Goal: Transaction & Acquisition: Purchase product/service

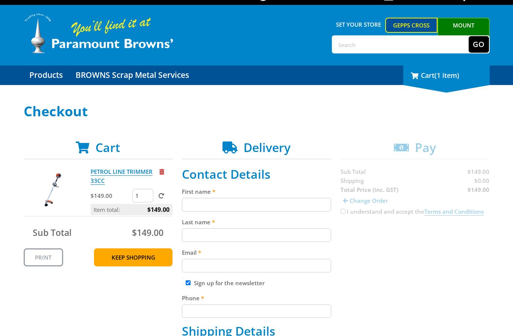
scroll to position [6, 0]
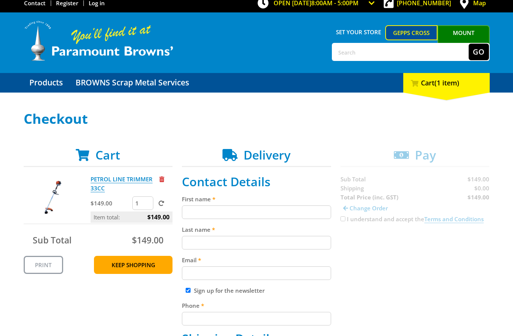
paste input "[PERSON_NAME]"
drag, startPoint x: 264, startPoint y: 212, endPoint x: 264, endPoint y: 218, distance: 5.3
click at [264, 214] on input "[PERSON_NAME]" at bounding box center [256, 212] width 149 height 14
type input "[PERSON_NAME]"
click at [292, 242] on input "Last name" at bounding box center [256, 243] width 149 height 14
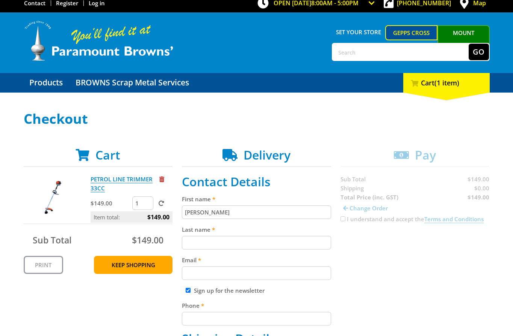
paste input "[PERSON_NAME]"
type input "[PERSON_NAME]"
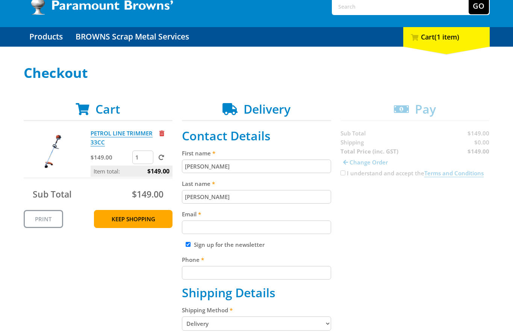
scroll to position [60, 0]
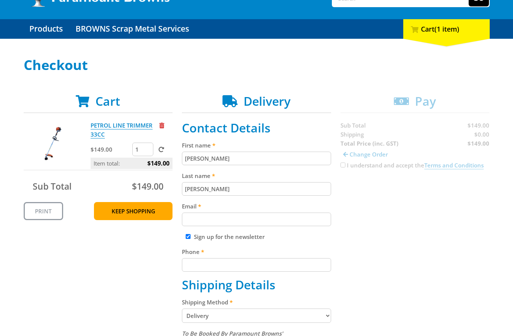
click at [300, 229] on fieldset "Contact Details First name [PERSON_NAME] Last name [PERSON_NAME] Email Sign up …" at bounding box center [256, 335] width 149 height 428
click at [320, 224] on input "Email" at bounding box center [256, 219] width 149 height 14
paste input "[EMAIL_ADDRESS][DOMAIN_NAME]"
type input "[EMAIL_ADDRESS][DOMAIN_NAME]"
click at [448, 208] on div "Cart PETROL LINE TRIMMER 33CC $149.00 1 Item total: $149.00 Sub Total $149.00 P…" at bounding box center [257, 334] width 466 height 481
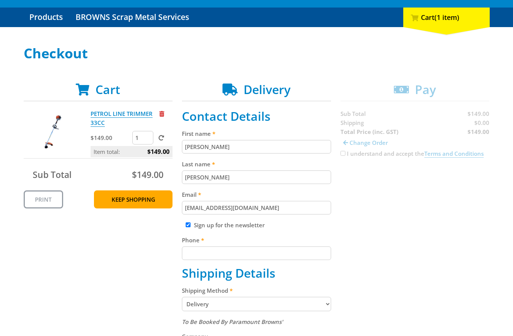
scroll to position [72, 0]
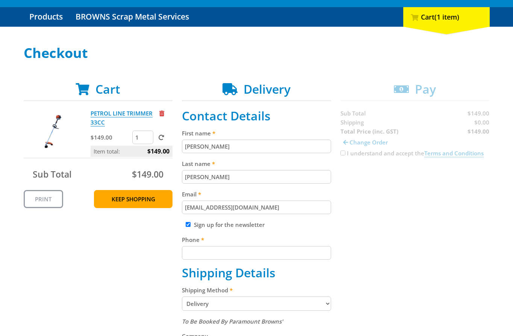
click at [258, 245] on div "Phone" at bounding box center [256, 247] width 149 height 24
drag, startPoint x: 323, startPoint y: 246, endPoint x: 317, endPoint y: 251, distance: 8.5
click at [321, 250] on input "Phone" at bounding box center [256, 253] width 149 height 14
click at [274, 261] on fieldset "Contact Details First name [PERSON_NAME] Last name [PERSON_NAME] Email [EMAIL_A…" at bounding box center [256, 323] width 149 height 428
click at [283, 257] on input "Phone" at bounding box center [256, 253] width 149 height 14
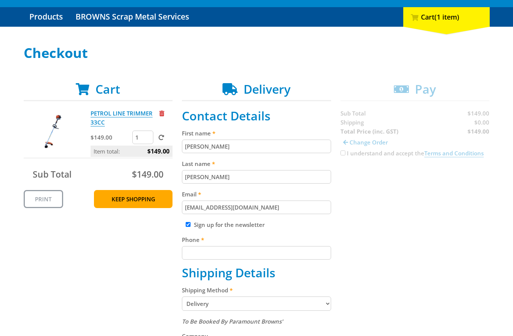
paste input "[PHONE_NUMBER]"
type input "[PHONE_NUMBER]"
click at [359, 239] on div "Cart PETROL LINE TRIMMER 33CC $149.00 1 Item total: $149.00 Sub Total $149.00 P…" at bounding box center [257, 322] width 466 height 481
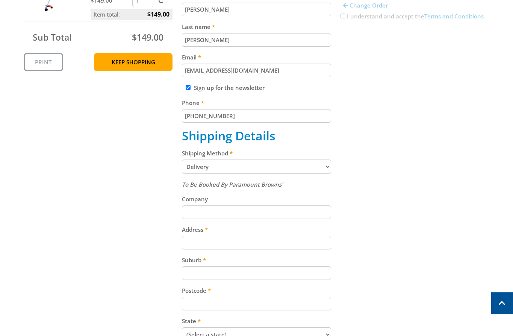
scroll to position [211, 0]
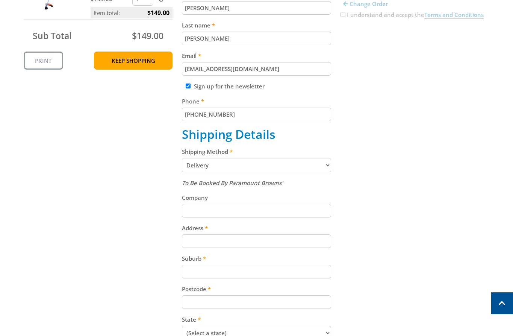
click at [304, 160] on select "Pickup from Gepps Cross Delivery" at bounding box center [256, 165] width 149 height 14
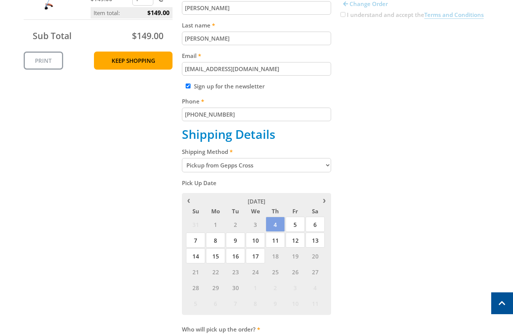
click at [294, 168] on select "Pickup from Gepps Cross Delivery" at bounding box center [256, 165] width 149 height 14
click at [373, 156] on div "Cart PETROL LINE TRIMMER 33CC $149.00 1 Item total: $149.00 Sub Total $149.00 P…" at bounding box center [257, 173] width 466 height 459
click at [316, 166] on select "Pickup from Gepps Cross Delivery" at bounding box center [256, 165] width 149 height 14
click at [182, 158] on select "Pickup from Gepps Cross Delivery" at bounding box center [256, 165] width 149 height 14
click at [408, 185] on div "Cart PETROL LINE TRIMMER 33CC $149.00 1 Item total: $149.00 Sub Total $149.00 P…" at bounding box center [257, 173] width 466 height 459
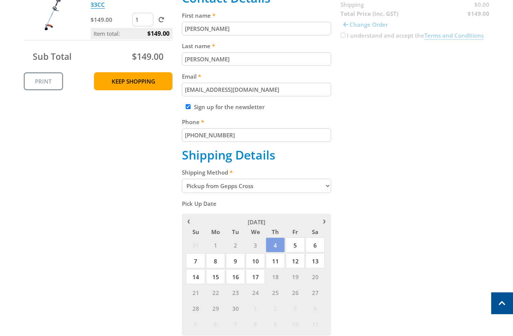
scroll to position [189, 0]
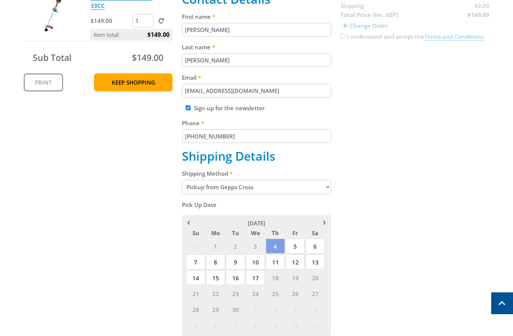
click at [250, 185] on select "Pickup from Gepps Cross Delivery" at bounding box center [256, 187] width 149 height 14
select select "Delivery"
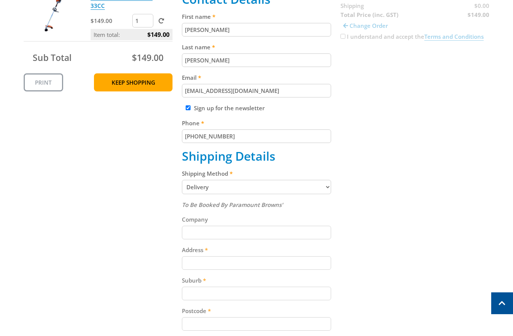
click at [362, 222] on div "Cart PETROL LINE TRIMMER 33CC $149.00 1 Item total: $149.00 Sub Total $149.00 P…" at bounding box center [257, 205] width 466 height 481
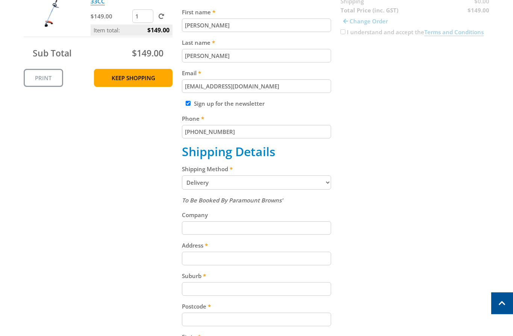
scroll to position [219, 0]
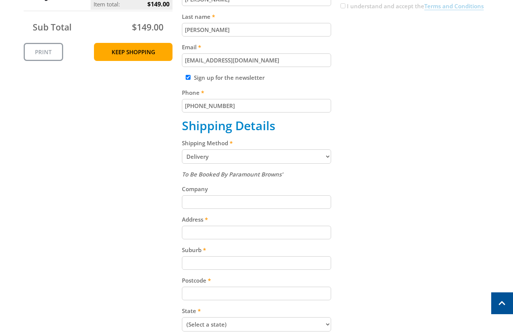
paste input "[STREET_ADDRESS][PERSON_NAME]"
drag, startPoint x: 202, startPoint y: 233, endPoint x: 220, endPoint y: 239, distance: 18.4
click at [205, 237] on input "[STREET_ADDRESS][PERSON_NAME]" at bounding box center [256, 233] width 149 height 14
type input "[STREET_ADDRESS][PERSON_NAME]"
drag, startPoint x: 374, startPoint y: 220, endPoint x: 501, endPoint y: 175, distance: 135.5
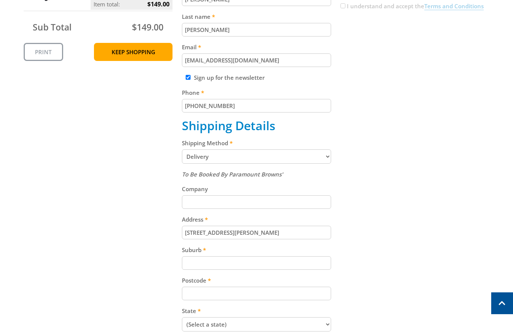
click at [376, 221] on div "Cart PETROL LINE TRIMMER 33CC $149.00 1 Item total: $149.00 Sub Total $149.00 P…" at bounding box center [257, 175] width 466 height 481
paste input "Totness"
drag, startPoint x: 289, startPoint y: 261, endPoint x: 371, endPoint y: 251, distance: 82.1
click at [289, 261] on input "Suburb" at bounding box center [256, 263] width 149 height 14
type input "Totness"
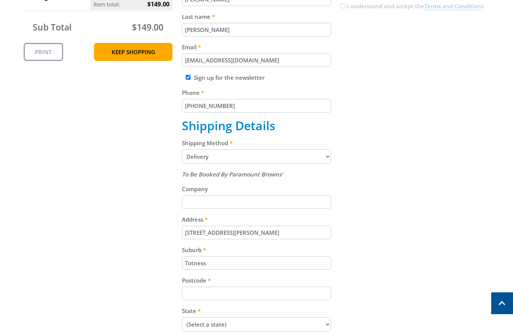
drag, startPoint x: 376, startPoint y: 250, endPoint x: 511, endPoint y: 190, distance: 147.2
click at [377, 250] on div "Cart PETROL LINE TRIMMER 33CC $149.00 1 Item total: $149.00 Sub Total $149.00 P…" at bounding box center [257, 175] width 466 height 481
click at [271, 287] on input "Postcode" at bounding box center [256, 293] width 149 height 14
paste input "5250"
type input "5250"
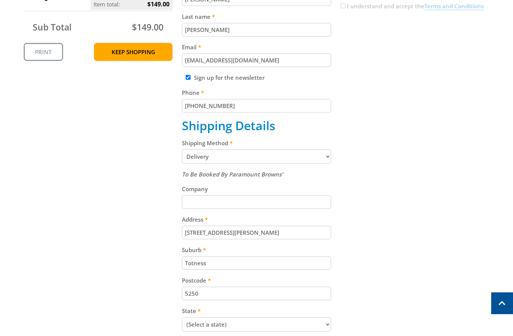
click at [357, 264] on div "Cart PETROL LINE TRIMMER 33CC $149.00 1 Item total: $149.00 Sub Total $149.00 P…" at bounding box center [257, 175] width 466 height 481
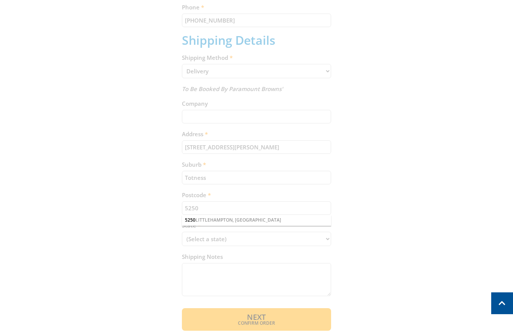
scroll to position [318, 0]
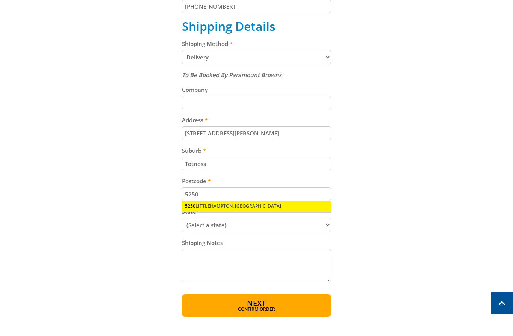
click at [262, 208] on div "5250 [GEOGRAPHIC_DATA], [GEOGRAPHIC_DATA]" at bounding box center [256, 206] width 149 height 11
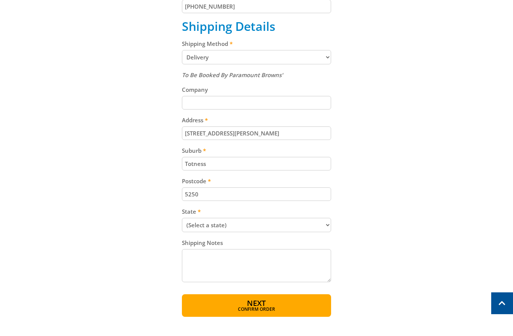
click at [242, 224] on select "(Select a state) [GEOGRAPHIC_DATA] [GEOGRAPHIC_DATA] [GEOGRAPHIC_DATA] [GEOGRAP…" at bounding box center [256, 225] width 149 height 14
select select "SA"
click at [182, 218] on select "(Select a state) [GEOGRAPHIC_DATA] [GEOGRAPHIC_DATA] [GEOGRAPHIC_DATA] [GEOGRAP…" at bounding box center [256, 225] width 149 height 14
click at [326, 164] on input "Totness" at bounding box center [256, 164] width 149 height 14
click at [265, 303] on span "Next" at bounding box center [256, 303] width 19 height 10
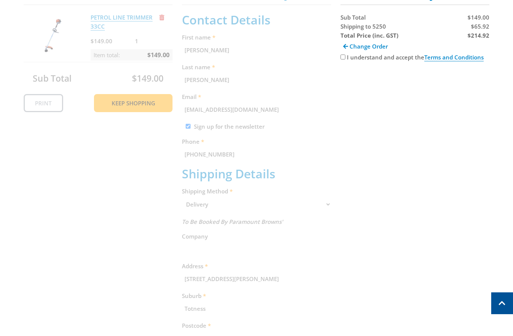
scroll to position [154, 0]
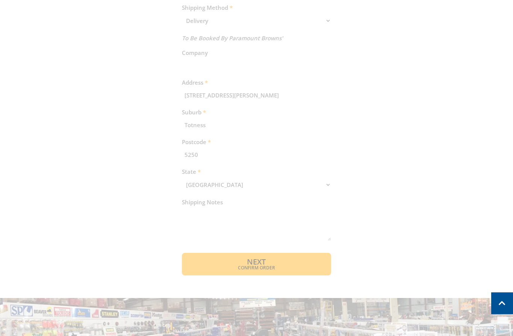
click at [264, 270] on div "Cart PETROL LINE TRIMMER 33CC $149.00 1 Item total: $149.00 Sub Total $149.00 P…" at bounding box center [257, 39] width 466 height 472
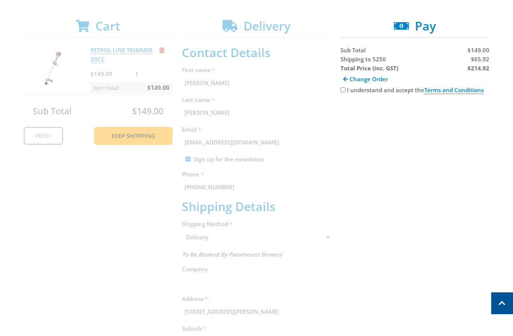
scroll to position [0, 0]
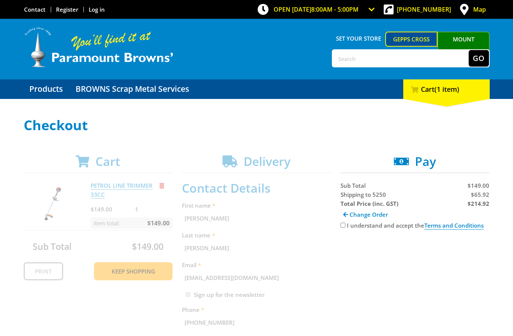
click at [438, 91] on span "(1 item)" at bounding box center [447, 89] width 25 height 9
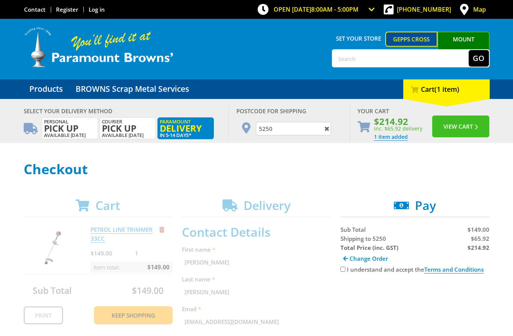
click at [462, 125] on button "View Cart" at bounding box center [460, 126] width 57 height 22
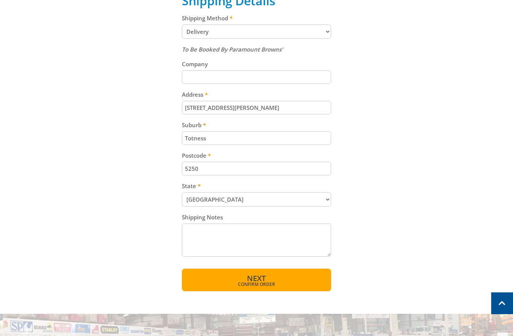
click at [265, 283] on span "Confirm order" at bounding box center [256, 284] width 117 height 5
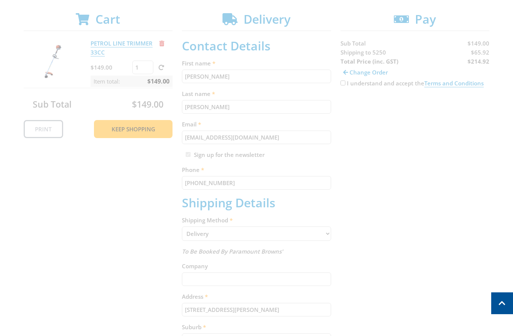
scroll to position [64, 0]
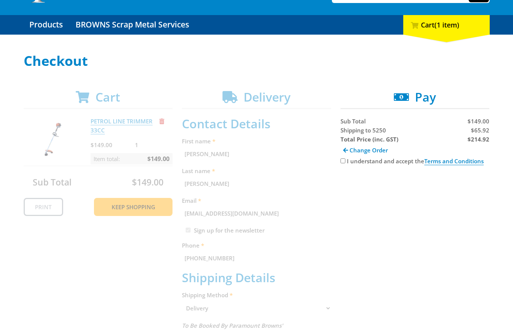
click at [349, 159] on label "I understand and accept the Terms and Conditions" at bounding box center [415, 161] width 137 height 8
click at [345, 159] on input "I understand and accept the Terms and Conditions" at bounding box center [343, 160] width 5 height 5
checkbox input "true"
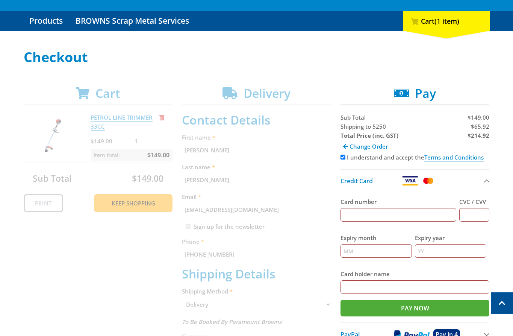
scroll to position [56, 0]
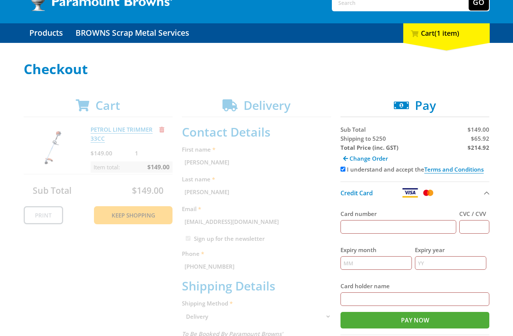
click at [485, 138] on span "$65.92" at bounding box center [480, 139] width 18 height 8
copy span "65.92"
click at [489, 141] on span "$65.92" at bounding box center [480, 139] width 18 height 8
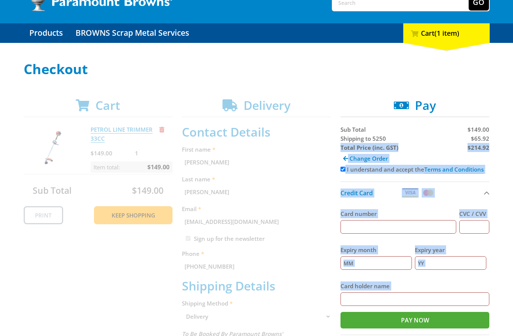
click at [490, 141] on div "Select your Delivery Method Personal Pick up Available in 5 days Courier Pick u…" at bounding box center [256, 316] width 513 height 509
click at [486, 147] on strong "$214.92" at bounding box center [479, 148] width 22 height 8
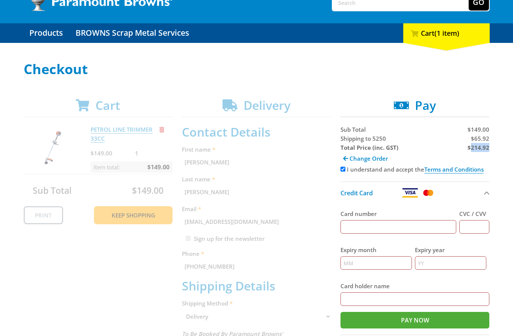
click at [486, 147] on strong "$214.92" at bounding box center [479, 148] width 22 height 8
click at [491, 168] on div "Select your Delivery Method Personal Pick up Available in 5 days Courier Pick u…" at bounding box center [256, 316] width 513 height 509
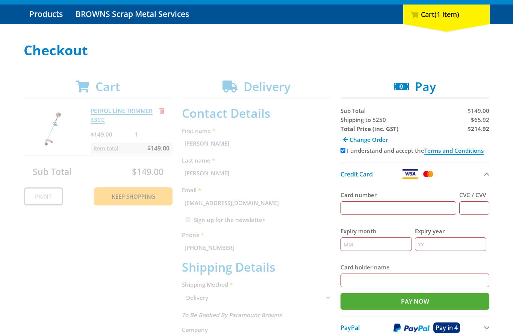
scroll to position [78, 0]
